Goal: Information Seeking & Learning: Learn about a topic

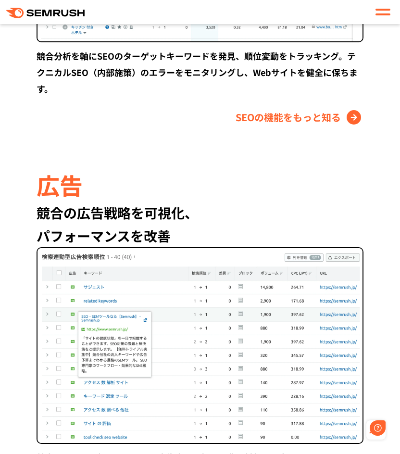
scroll to position [1538, 0]
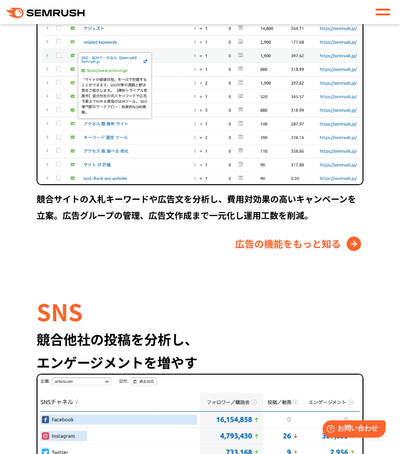
click at [382, 12] on div at bounding box center [382, 12] width 15 height 12
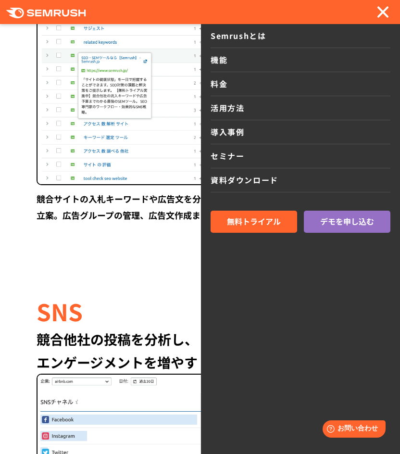
click at [233, 86] on link "料金" at bounding box center [301, 84] width 180 height 24
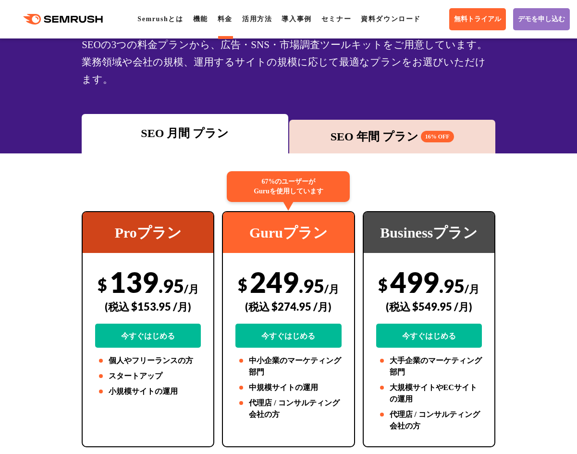
scroll to position [96, 0]
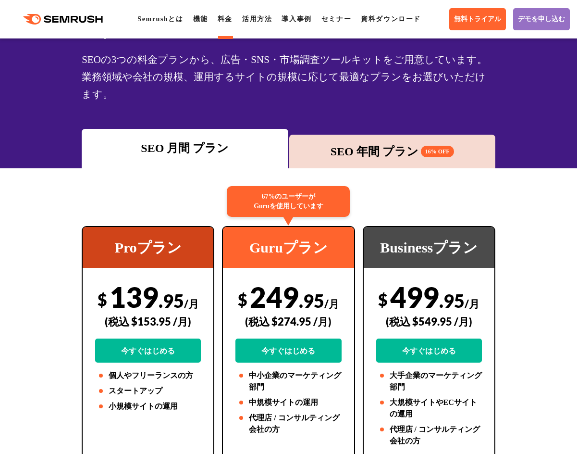
click at [360, 226] on div "Businessプラン $ 499 .95 /月 (税込 $549.95 /月) 今すぐはじめる 大手企業のマーケティング部門 大規模サイトやECサイトの運用…" at bounding box center [429, 344] width 140 height 236
click at [311, 196] on div "67%のユーザーが Guruを使用しています" at bounding box center [288, 201] width 123 height 31
click at [396, 143] on div "SEO 年間 プラン 16% OFF" at bounding box center [392, 151] width 197 height 17
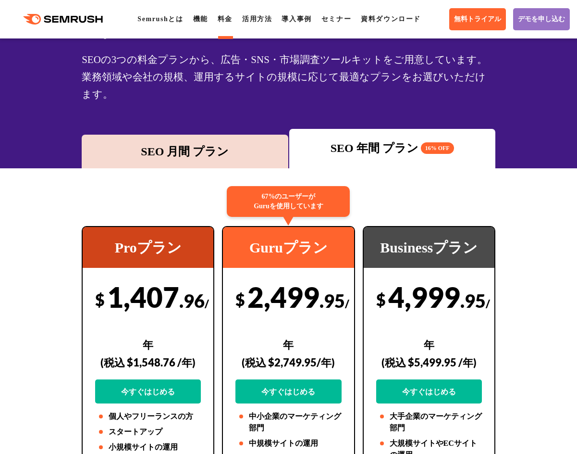
click at [158, 143] on div "SEO 月間 プラン" at bounding box center [185, 151] width 197 height 17
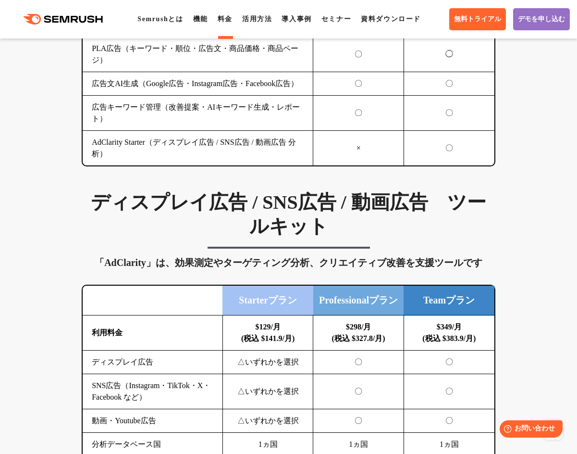
scroll to position [1442, 0]
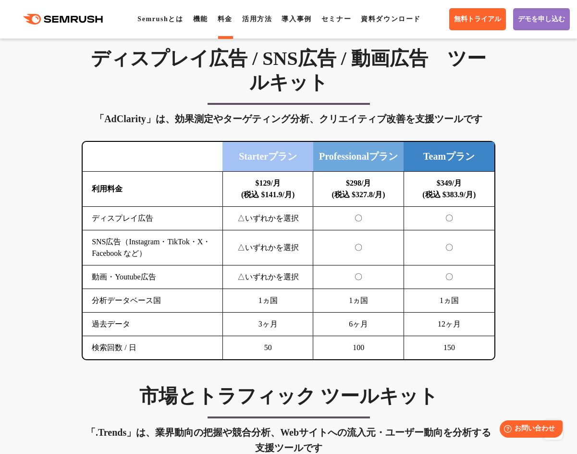
click at [204, 230] on td "SNS広告（Instagram・TikTok・X・Facebook など）" at bounding box center [153, 247] width 140 height 35
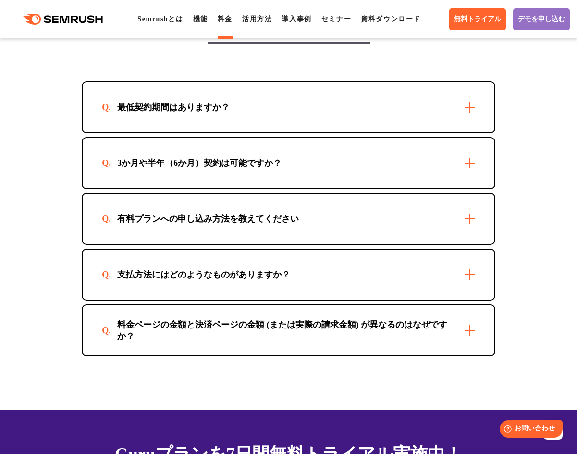
scroll to position [2980, 0]
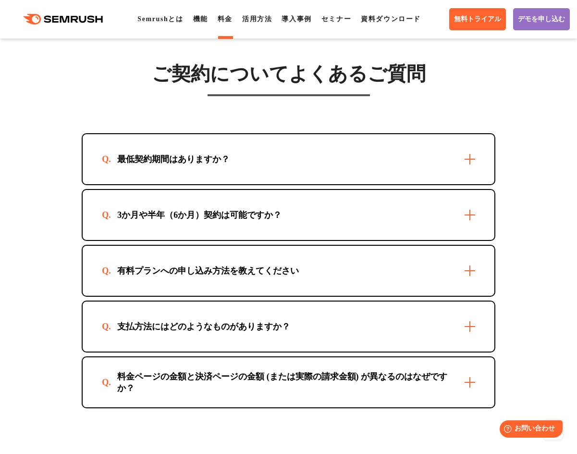
click at [196, 153] on div "最低契約期間はありますか？" at bounding box center [173, 159] width 143 height 12
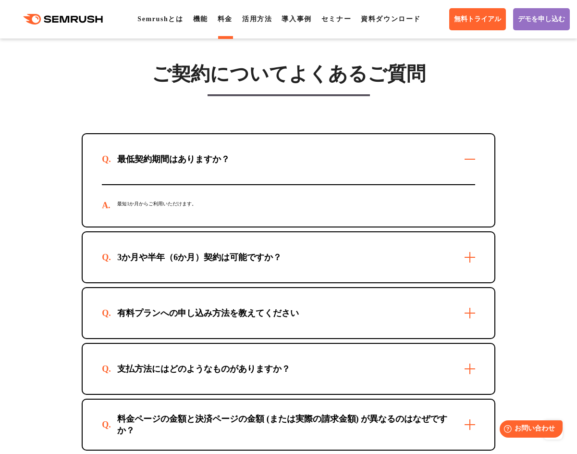
click at [399, 235] on div "3か月や半年（6か月）契約は可能ですか？" at bounding box center [289, 257] width 412 height 50
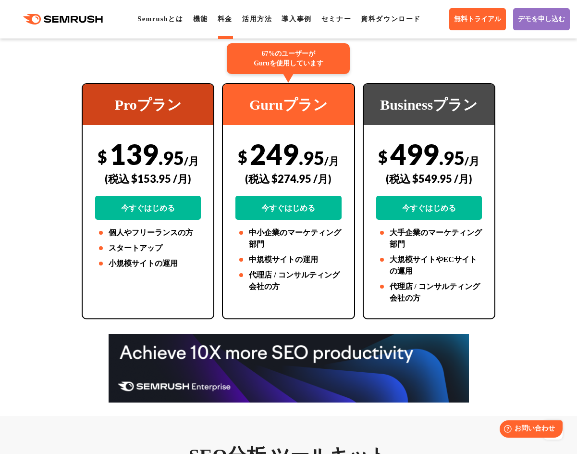
scroll to position [192, 0]
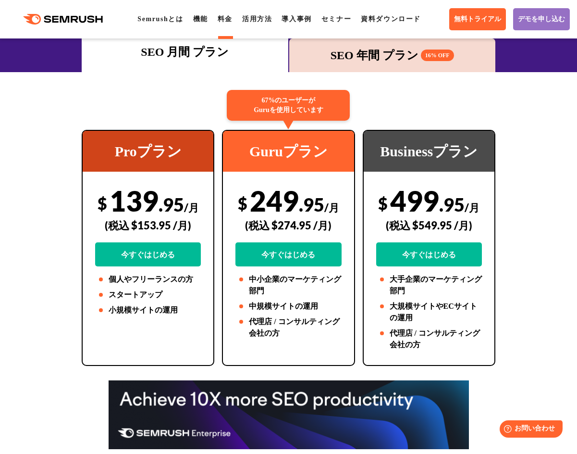
click at [257, 31] on div ".cls {fill: #FF642D;} .cls {fill: #FF642D;} Semrushとは 機能 料金 活用方法 導入事例 セミナー 資料ダウ…" at bounding box center [288, 19] width 577 height 29
click at [256, 26] on div ".cls {fill: #FF642D;} .cls {fill: #FF642D;} Semrushとは 機能 料金 活用方法 導入事例 セミナー 資料ダウ…" at bounding box center [288, 19] width 577 height 29
click at [261, 23] on link "活用方法" at bounding box center [257, 18] width 30 height 7
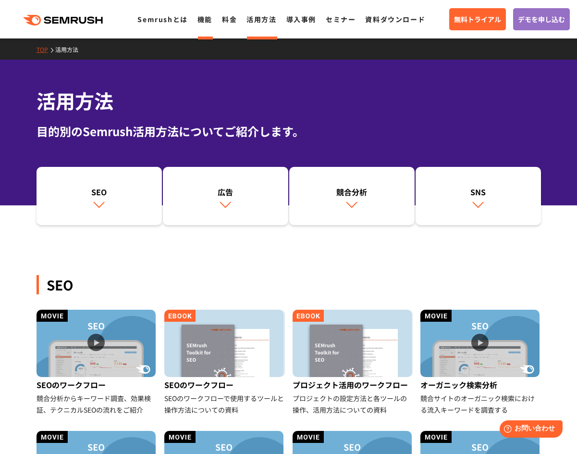
click at [201, 19] on link "機能" at bounding box center [205, 19] width 15 height 10
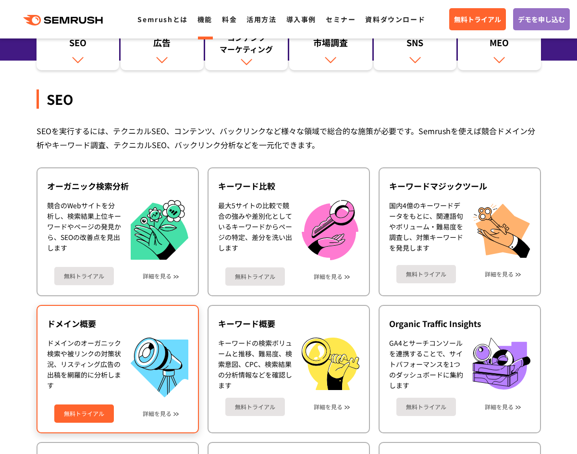
scroll to position [144, 0]
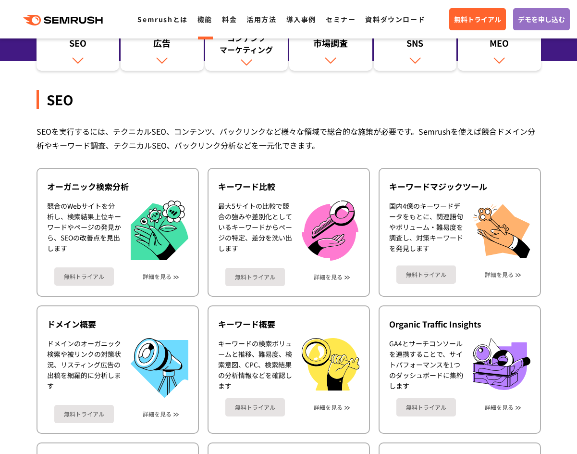
click at [139, 115] on div "SEO SEOを実行するには、テクニカルSEO、コンテンツ、バックリンクなど様々な領域で総合的な施策が必要です。Semrushを使えば競合ドメイン分析やキーワ…" at bounding box center [289, 400] width 505 height 658
